Goal: Entertainment & Leisure: Consume media (video, audio)

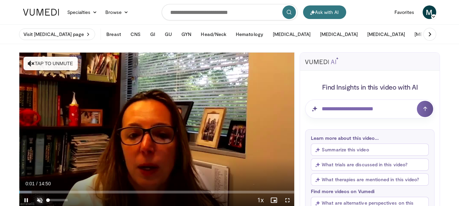
click at [41, 197] on span "Video Player" at bounding box center [40, 200] width 14 height 14
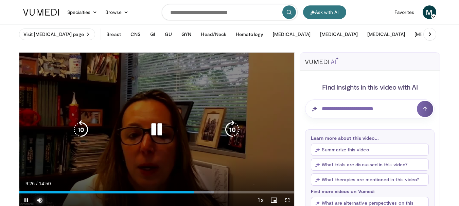
scroll to position [34, 0]
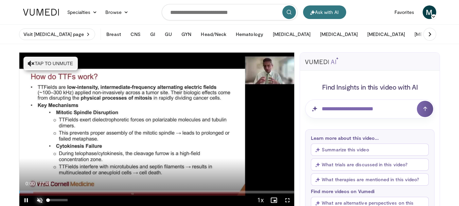
click at [41, 199] on span "Video Player" at bounding box center [40, 200] width 14 height 14
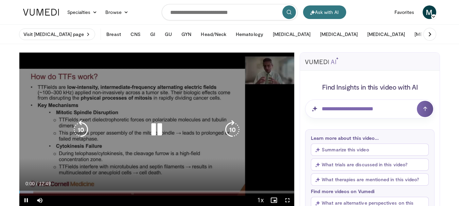
click at [226, 128] on icon "Video Player" at bounding box center [232, 129] width 19 height 19
click at [231, 125] on icon "Video Player" at bounding box center [232, 129] width 19 height 19
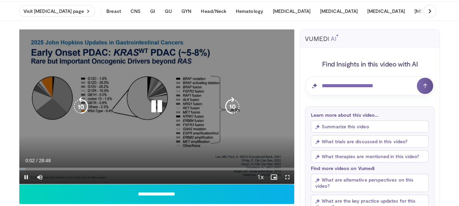
scroll to position [34, 0]
